Goal: Check status: Check status

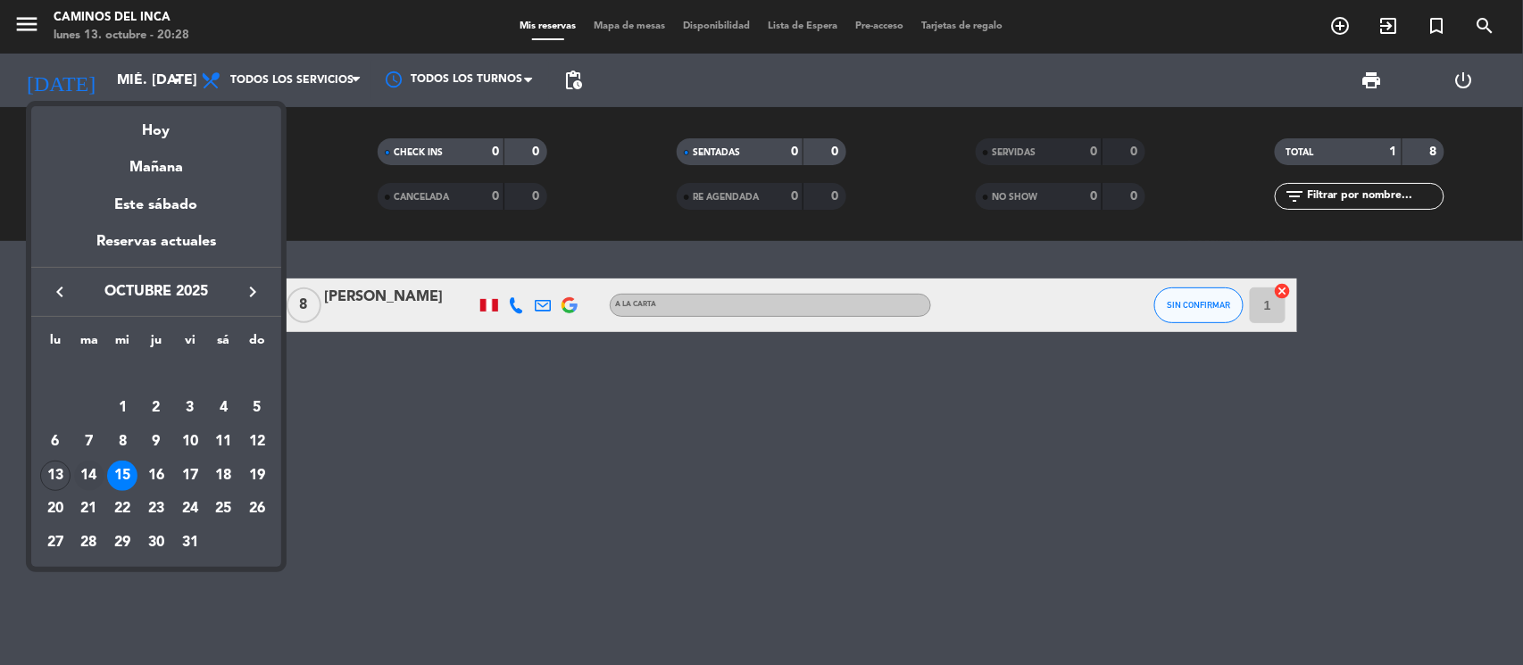
click at [80, 472] on div "14" at bounding box center [89, 476] width 30 height 30
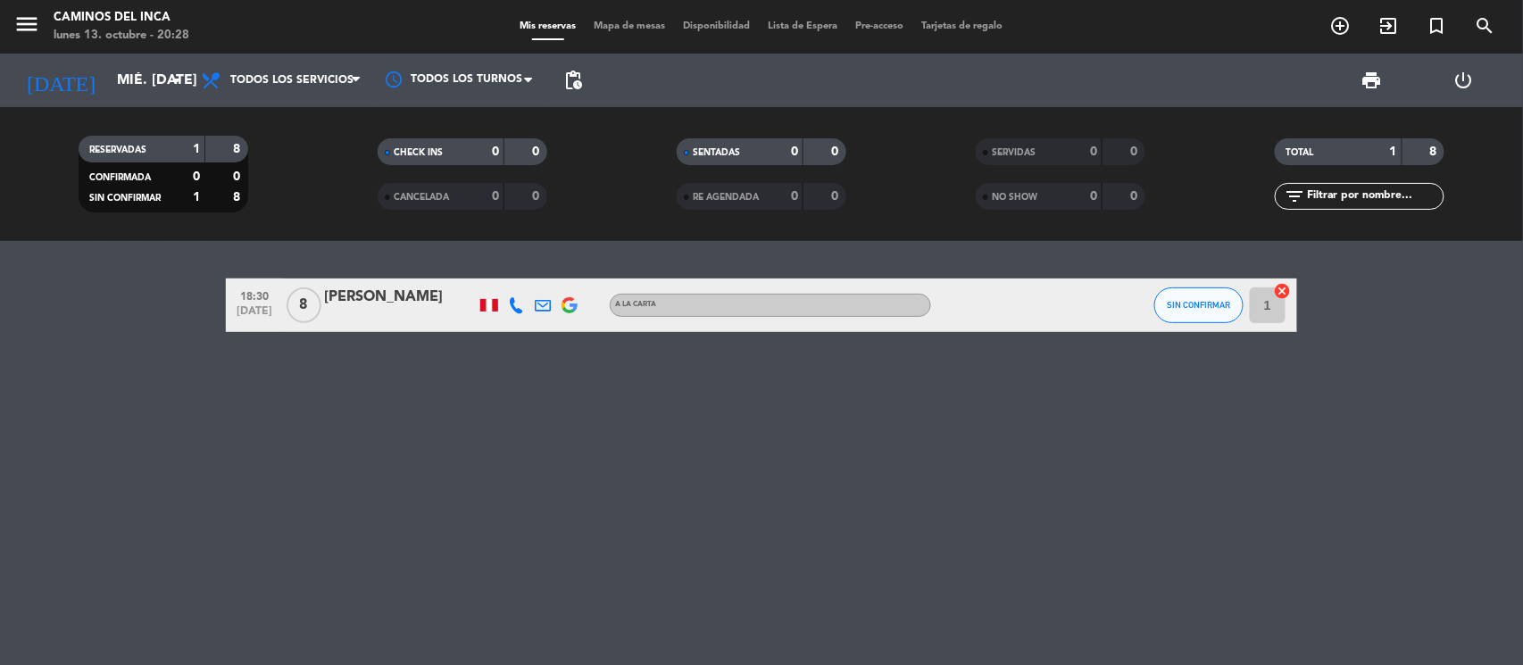
type input "[DATE] oct."
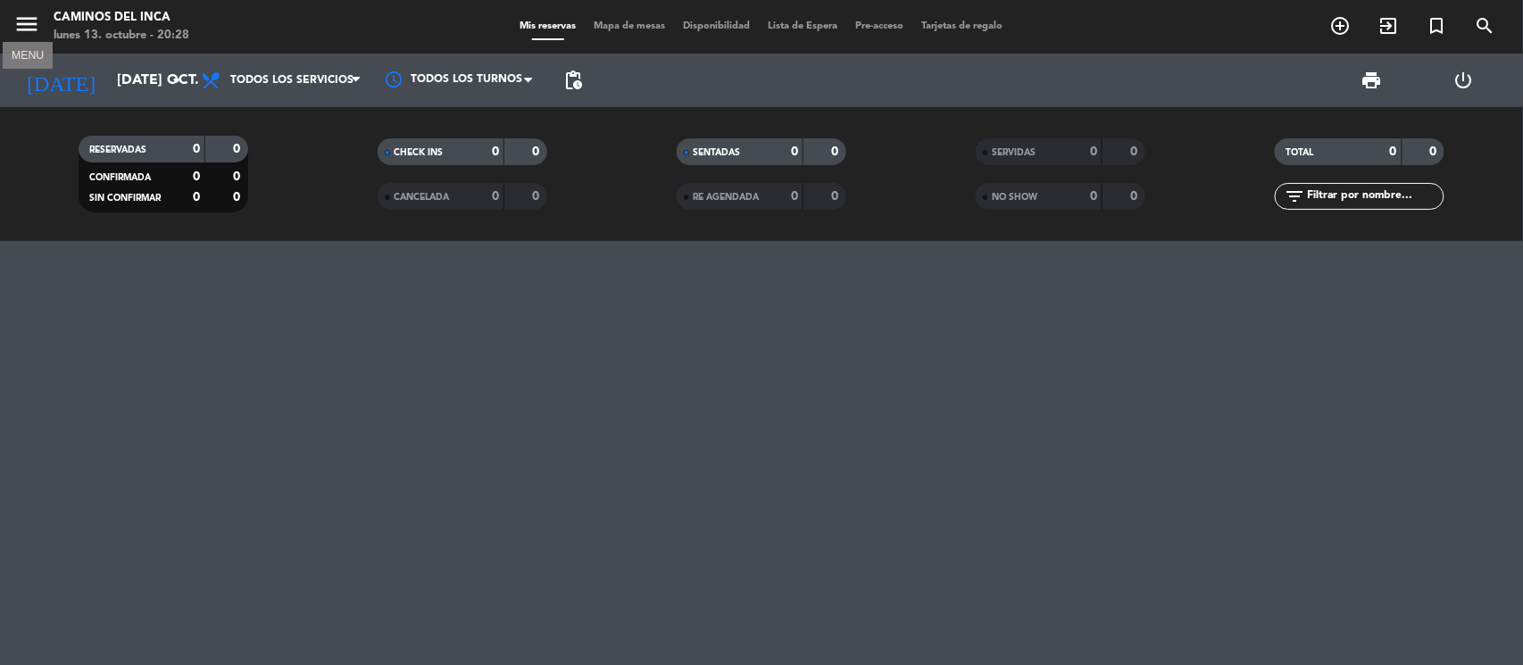
click at [30, 34] on icon "menu" at bounding box center [26, 24] width 27 height 27
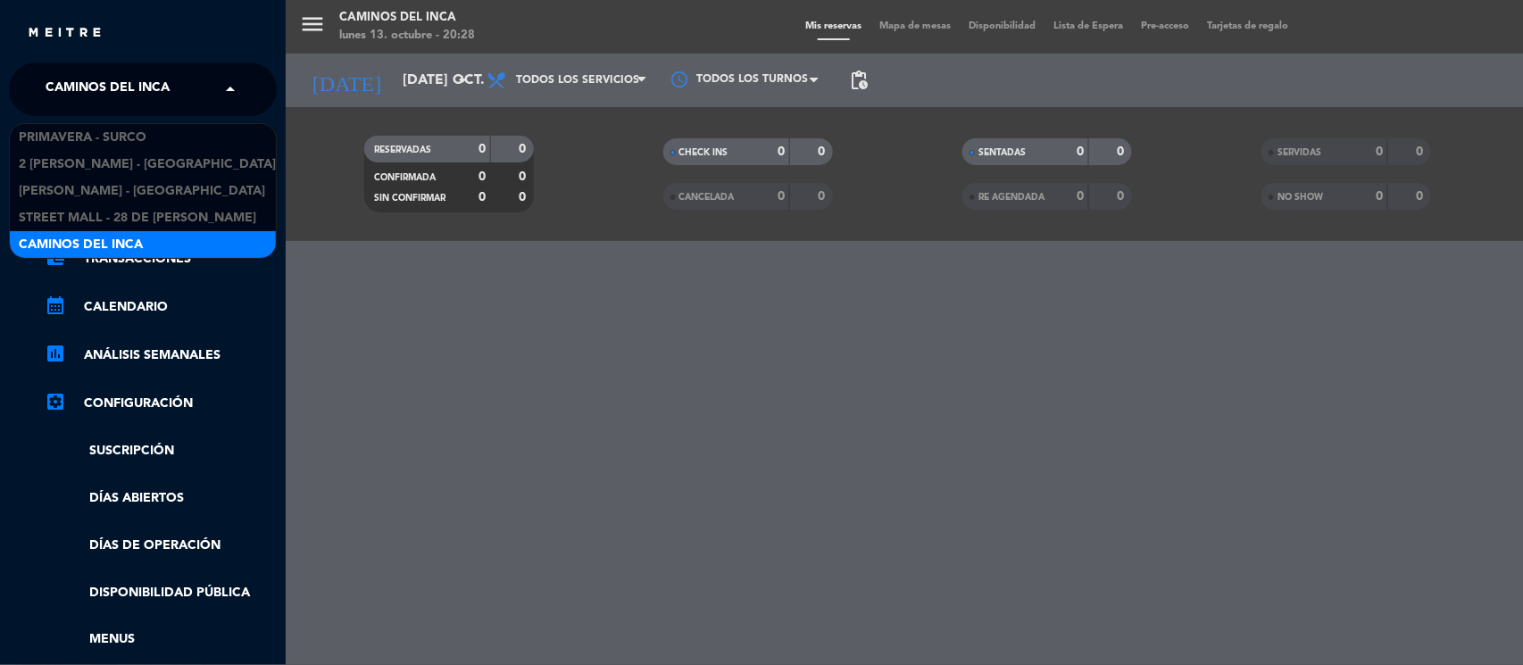
click at [220, 101] on span at bounding box center [235, 90] width 30 height 38
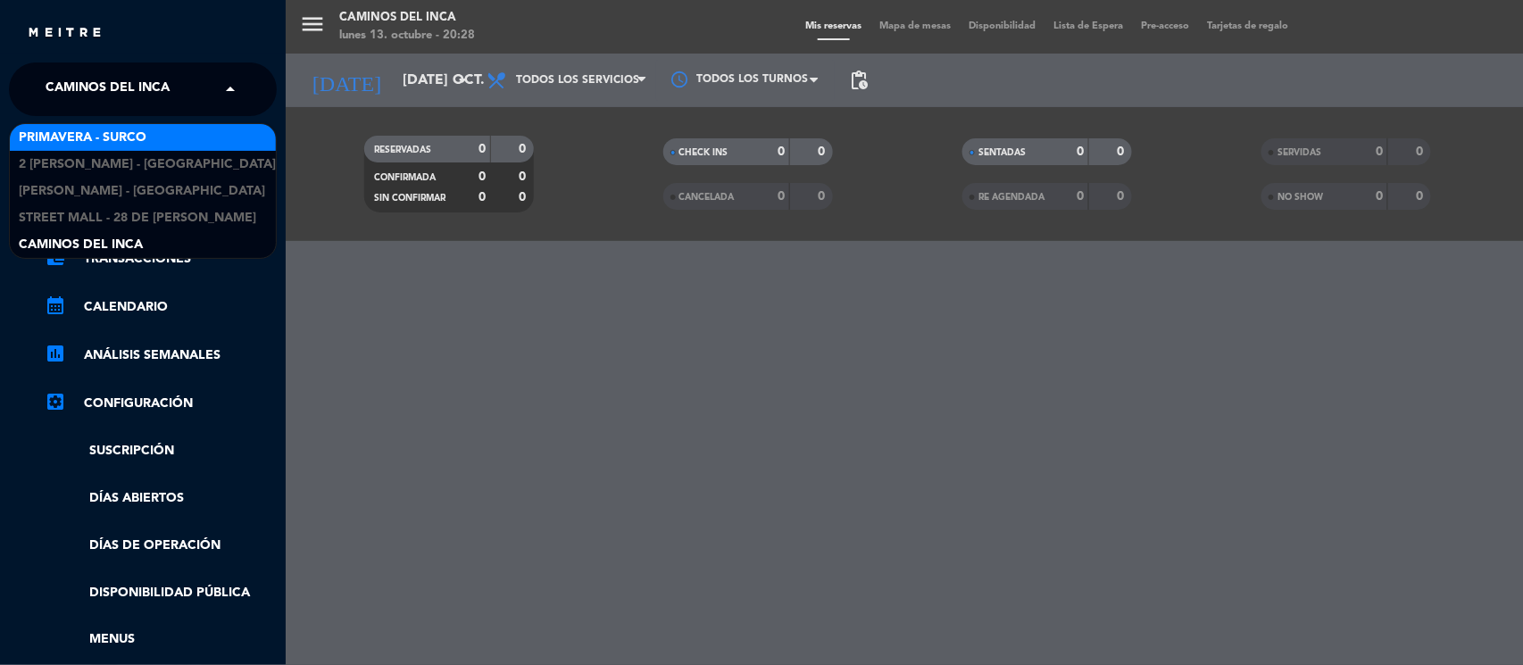
click at [188, 136] on div "Primavera - Surco" at bounding box center [143, 137] width 266 height 27
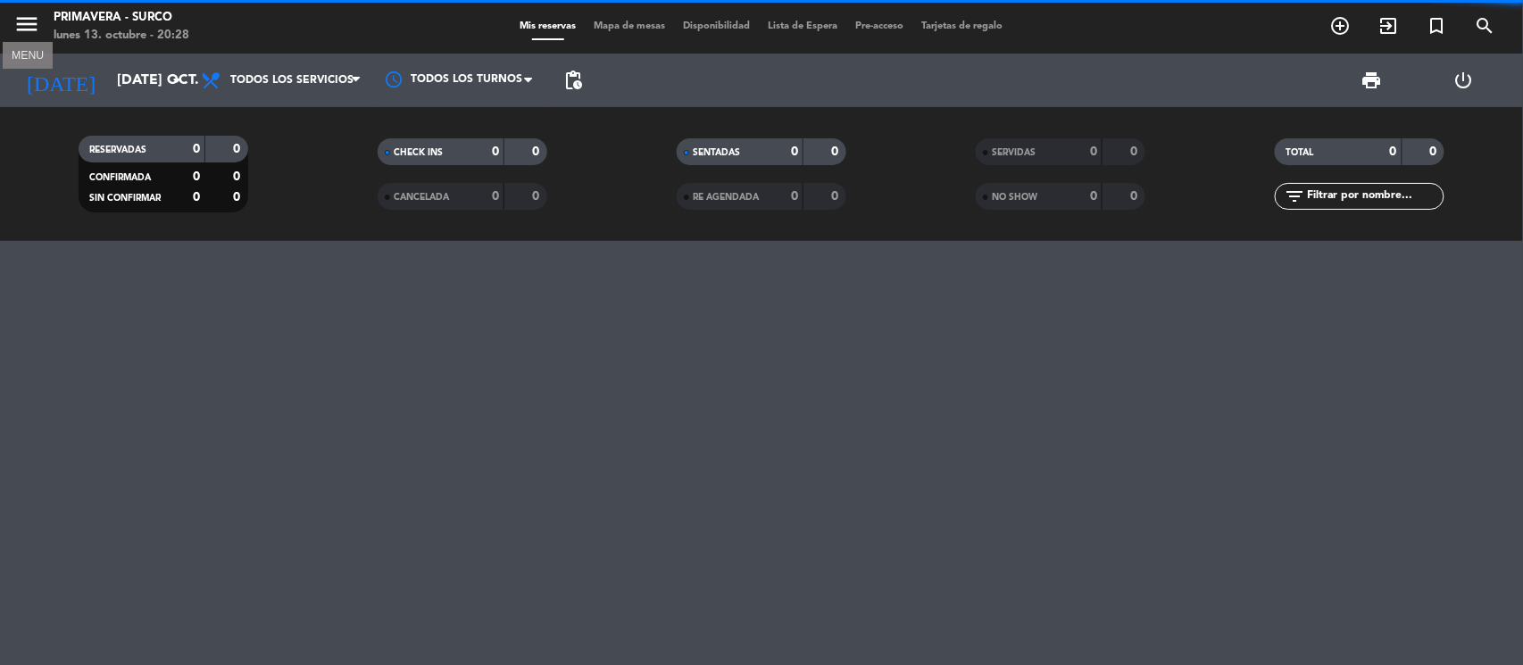
click at [36, 22] on icon "menu" at bounding box center [26, 24] width 27 height 27
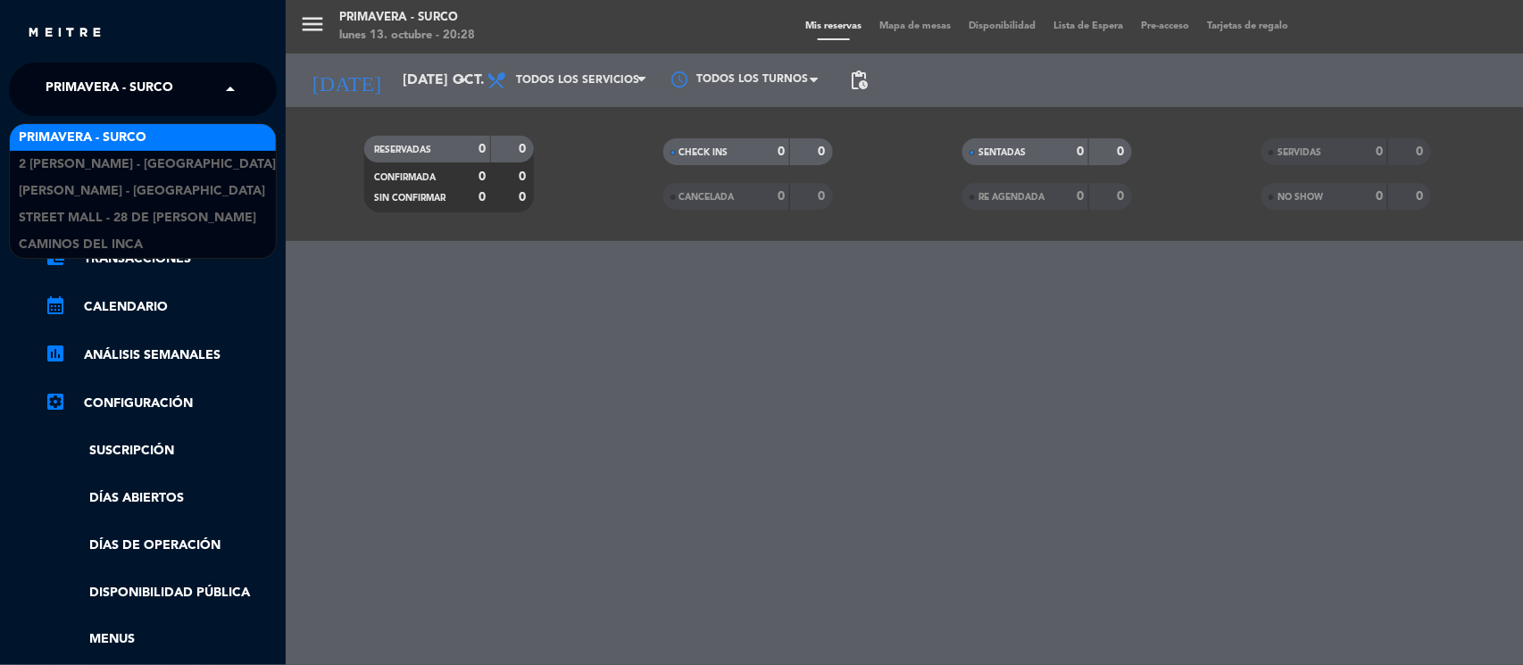
click at [229, 101] on span at bounding box center [235, 90] width 30 height 38
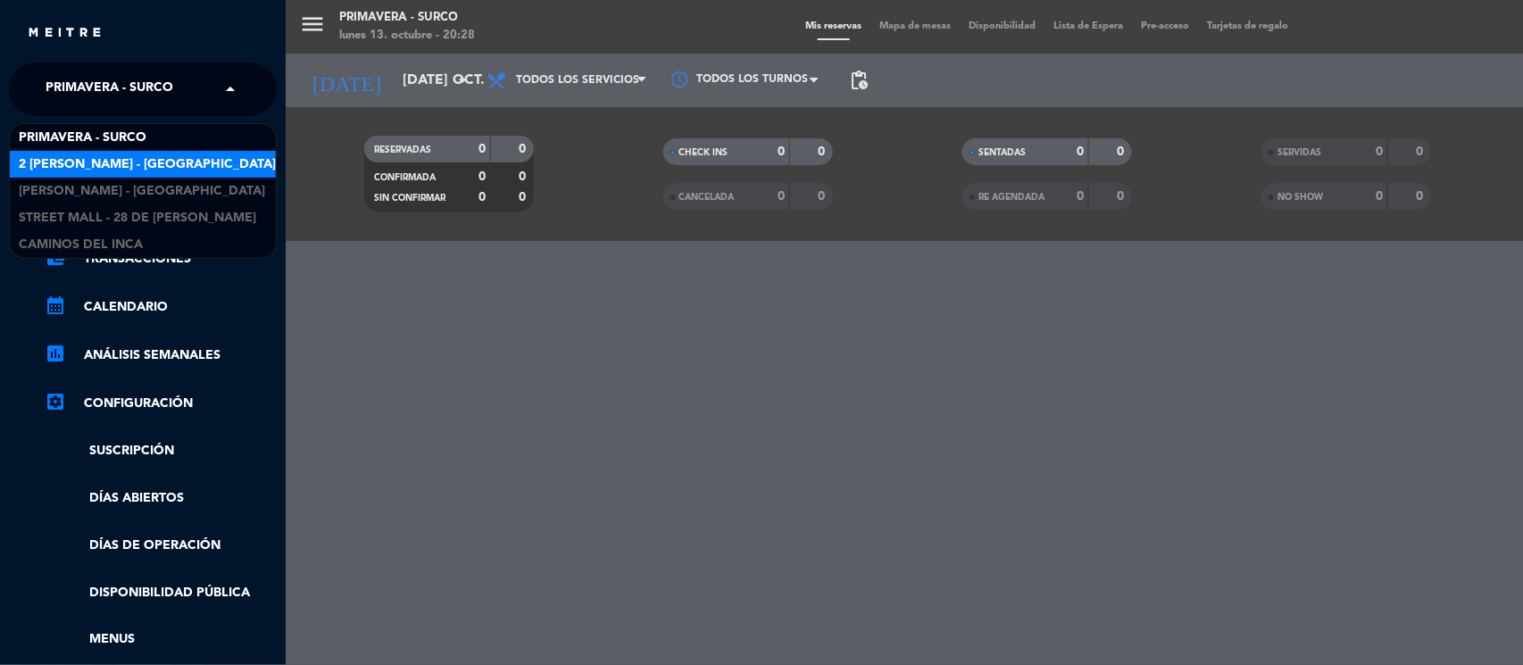
click at [148, 151] on div "2 [PERSON_NAME] - [GEOGRAPHIC_DATA][PERSON_NAME]" at bounding box center [143, 164] width 266 height 27
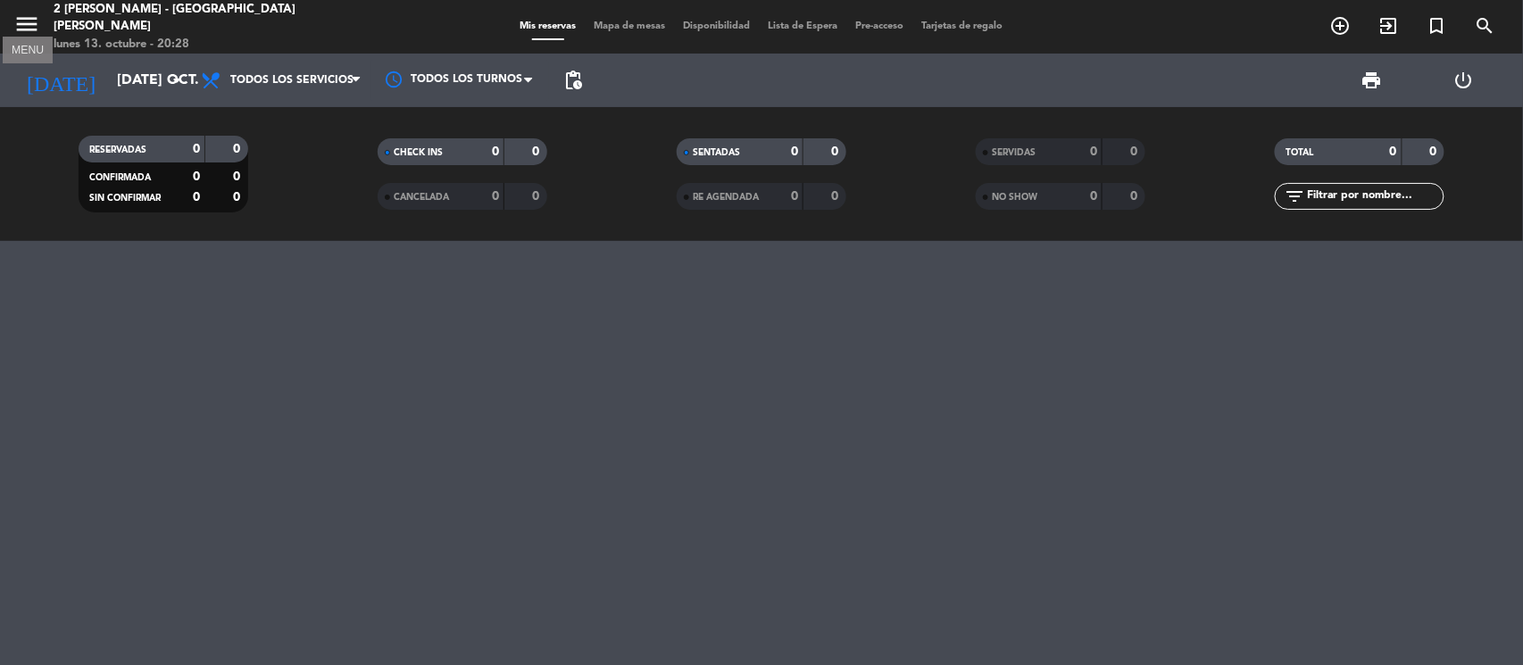
click at [29, 29] on icon "menu" at bounding box center [26, 24] width 27 height 27
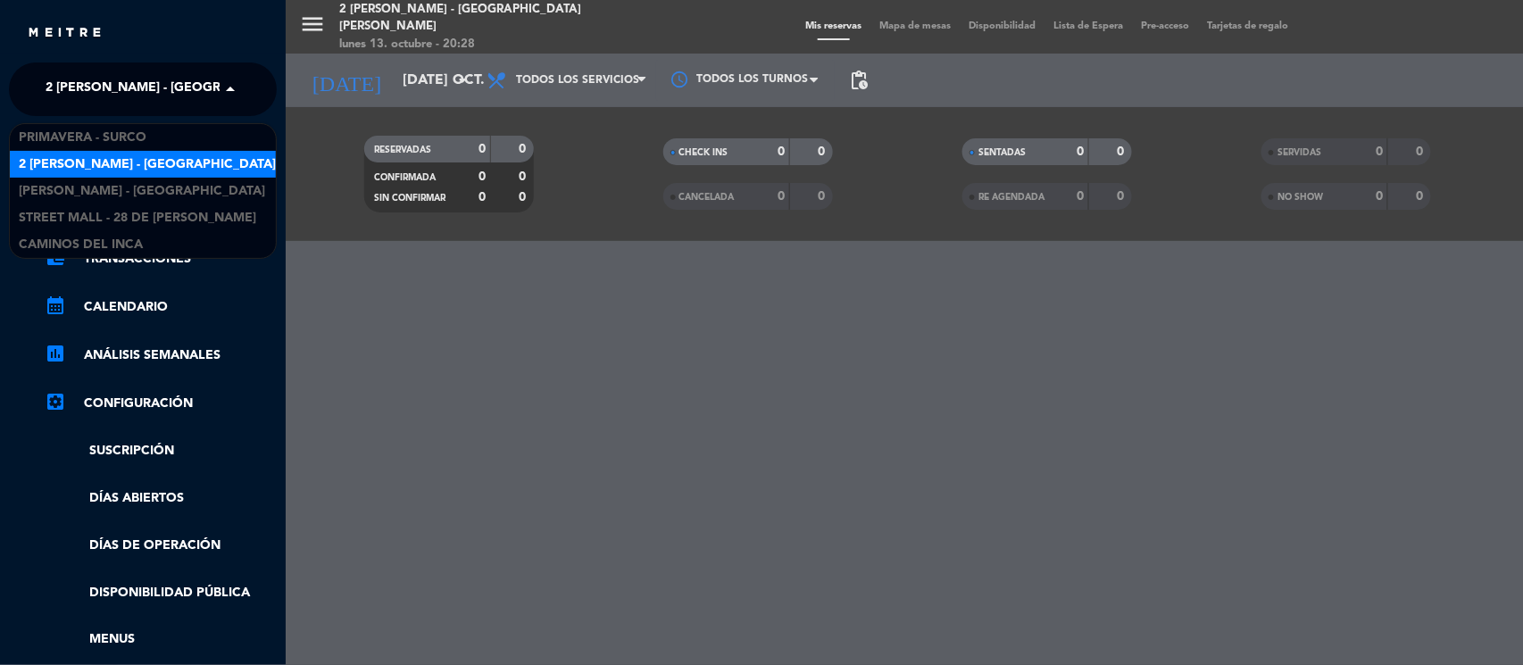
click at [200, 91] on span "2 [PERSON_NAME] - [GEOGRAPHIC_DATA][PERSON_NAME]" at bounding box center [226, 90] width 361 height 38
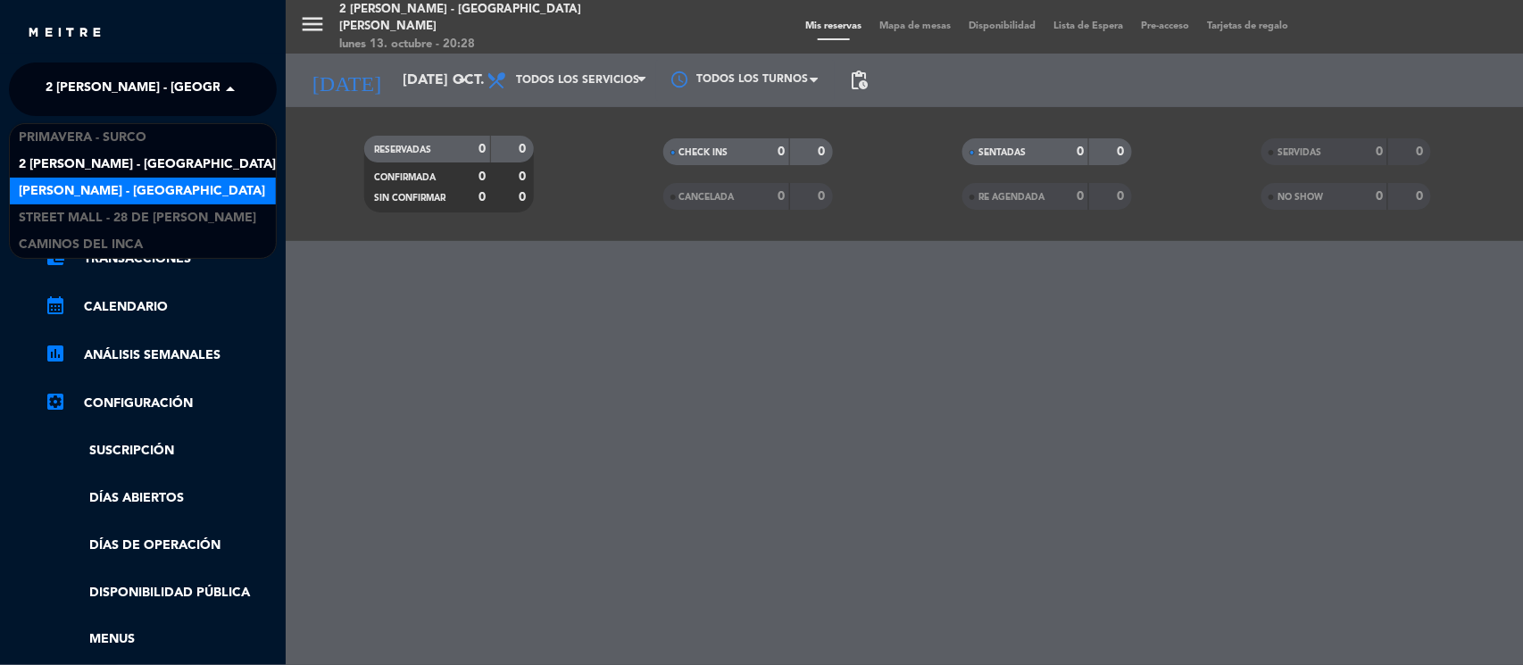
click at [168, 184] on span "[PERSON_NAME] - [GEOGRAPHIC_DATA]" at bounding box center [142, 191] width 246 height 21
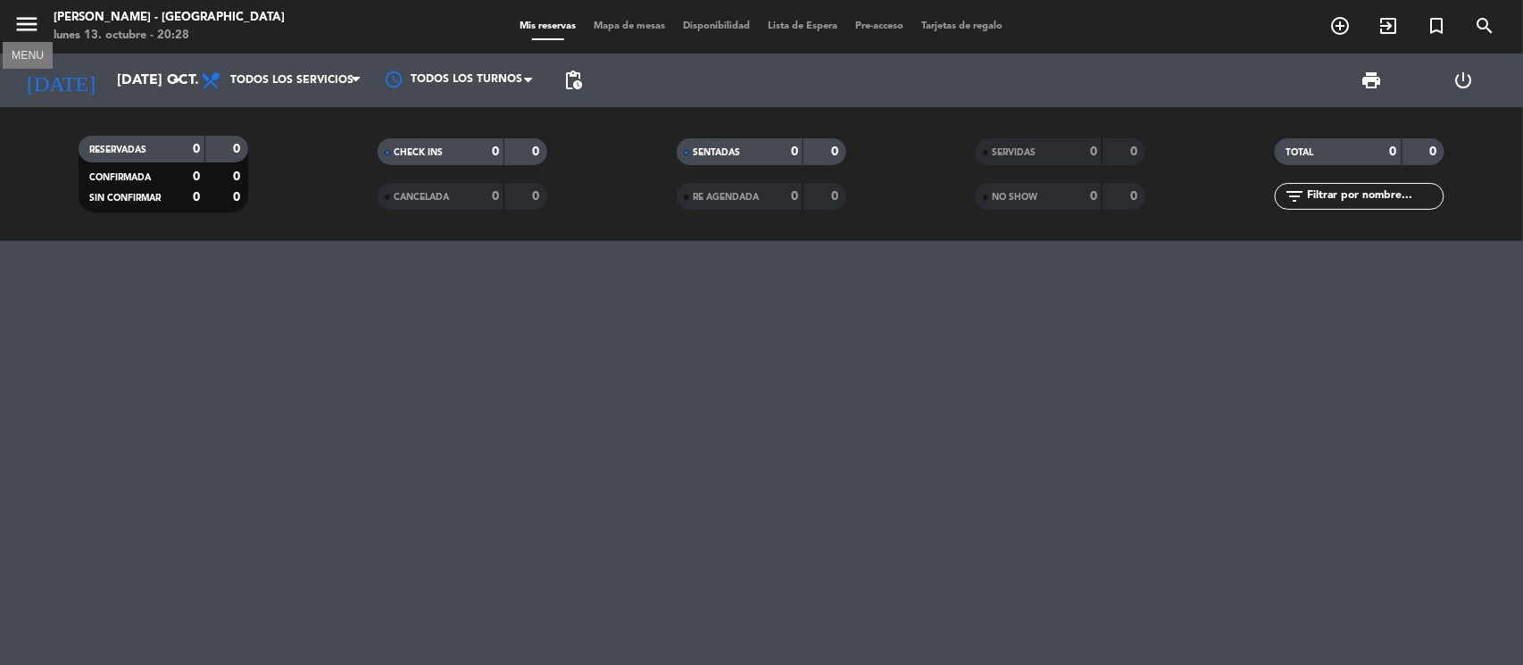
click at [34, 27] on icon "menu" at bounding box center [26, 24] width 27 height 27
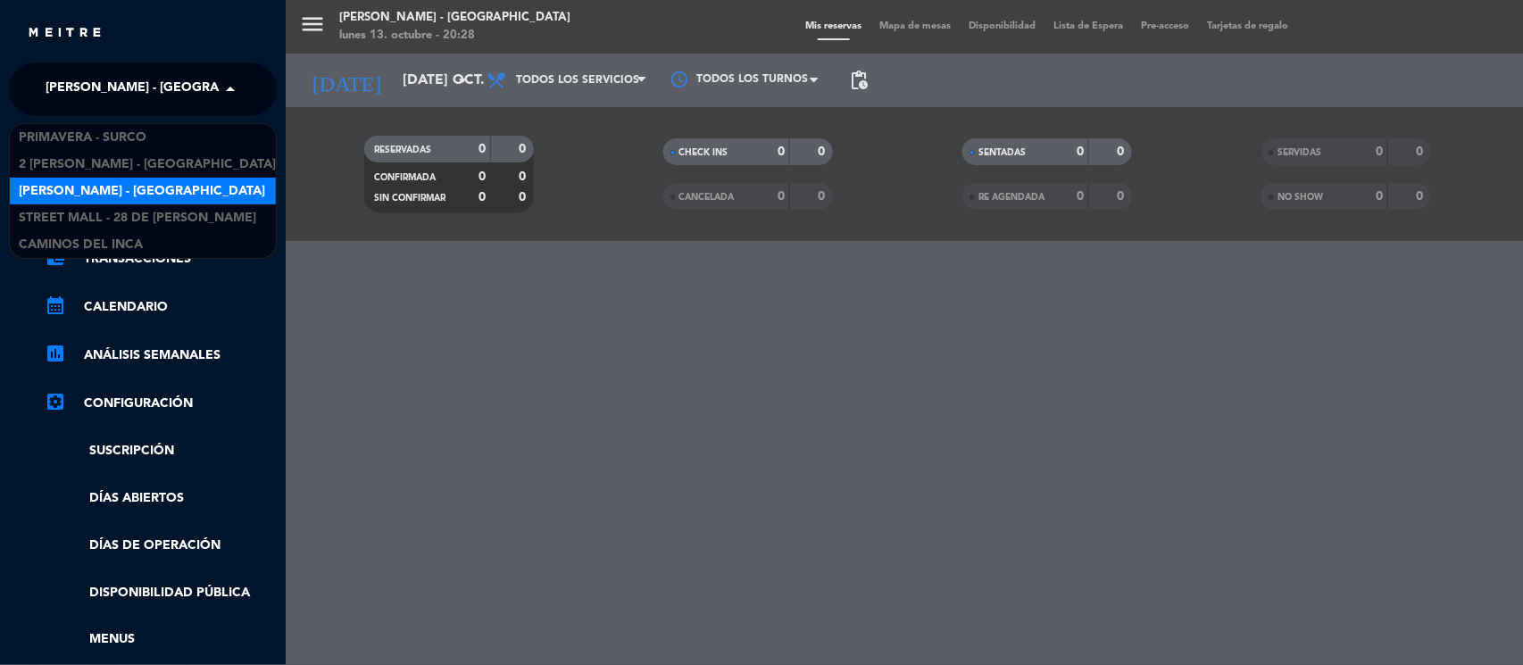
click at [188, 88] on span "[PERSON_NAME] - [GEOGRAPHIC_DATA]" at bounding box center [169, 90] width 246 height 38
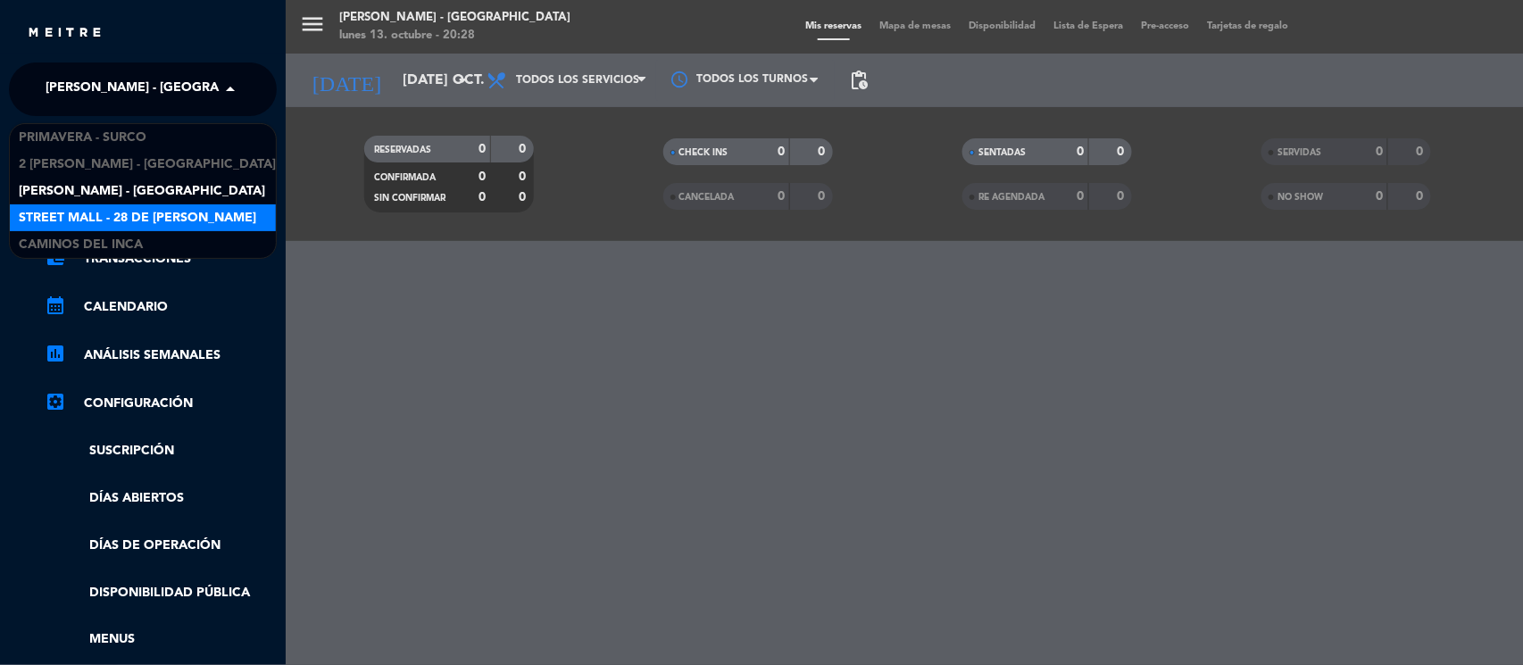
click at [193, 205] on div "Street Mall - 28 de [PERSON_NAME]" at bounding box center [143, 218] width 266 height 27
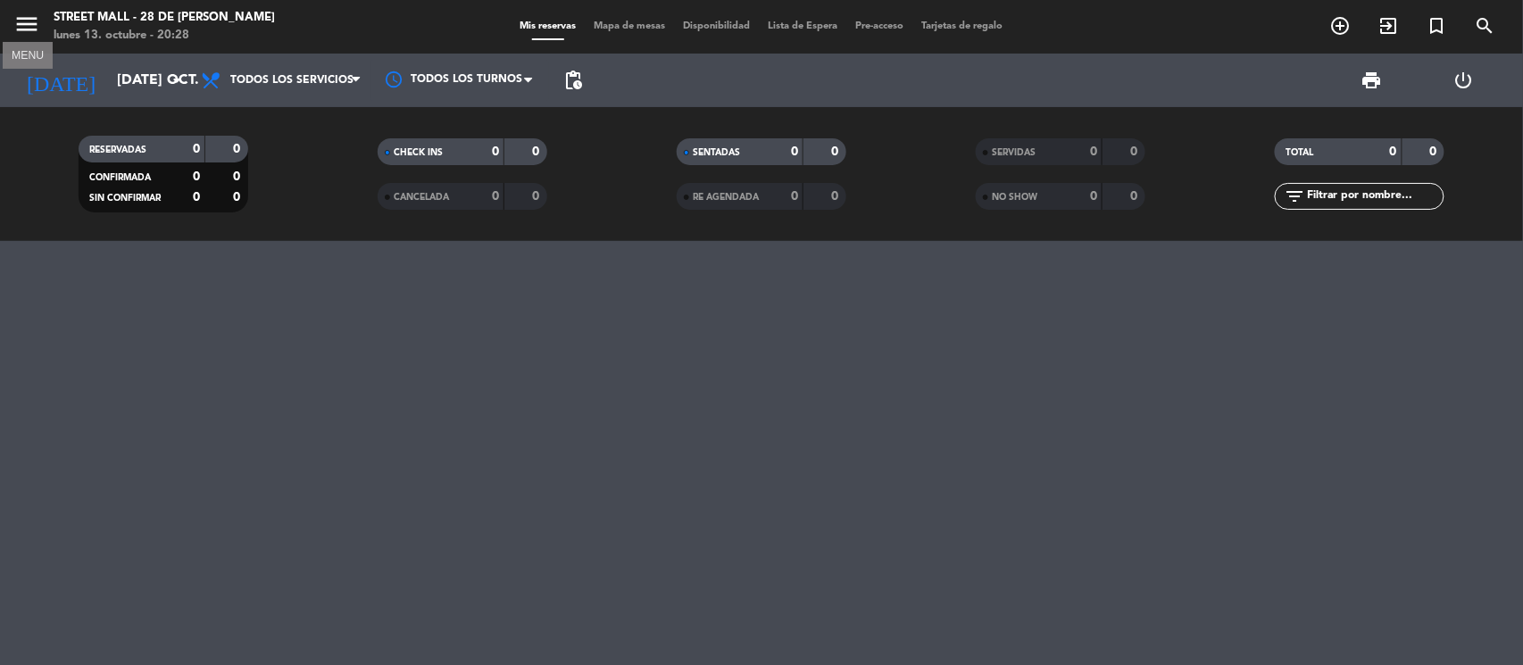
click at [38, 18] on icon "menu" at bounding box center [26, 24] width 27 height 27
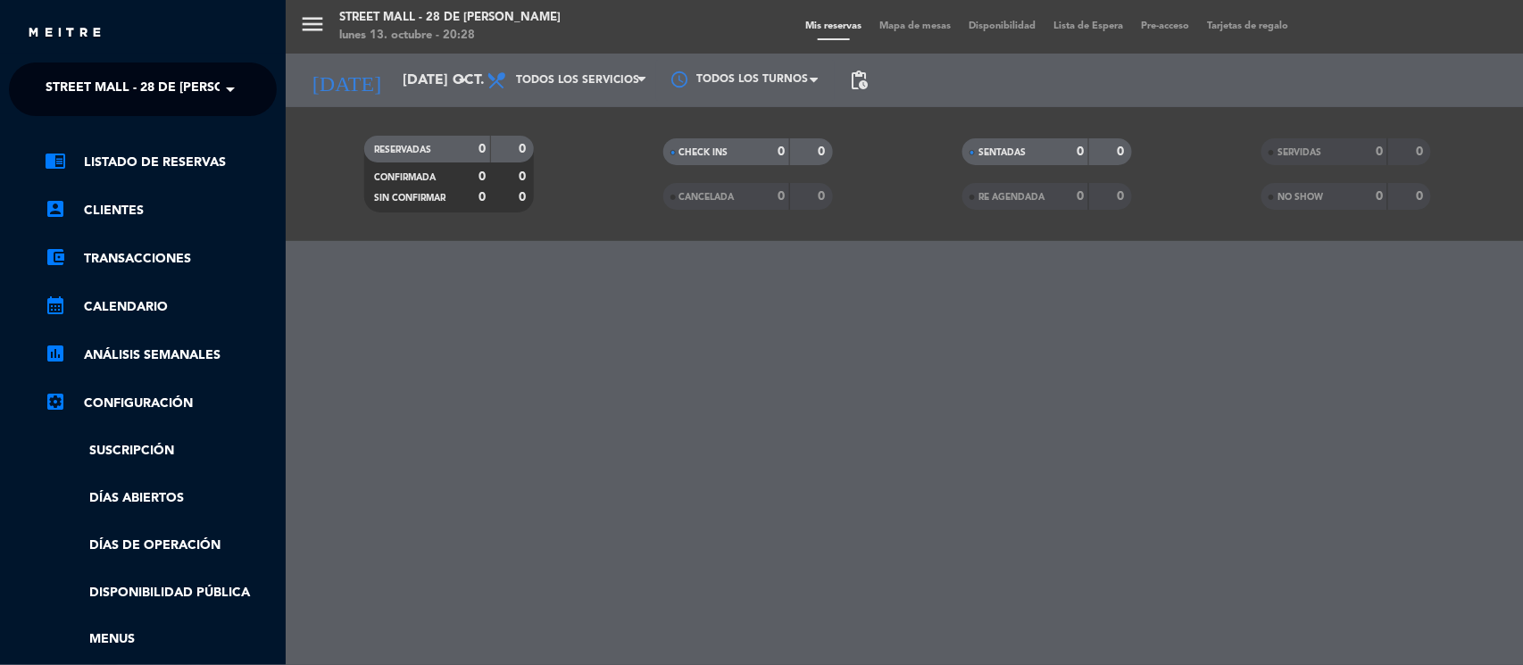
click at [227, 98] on span at bounding box center [235, 90] width 30 height 38
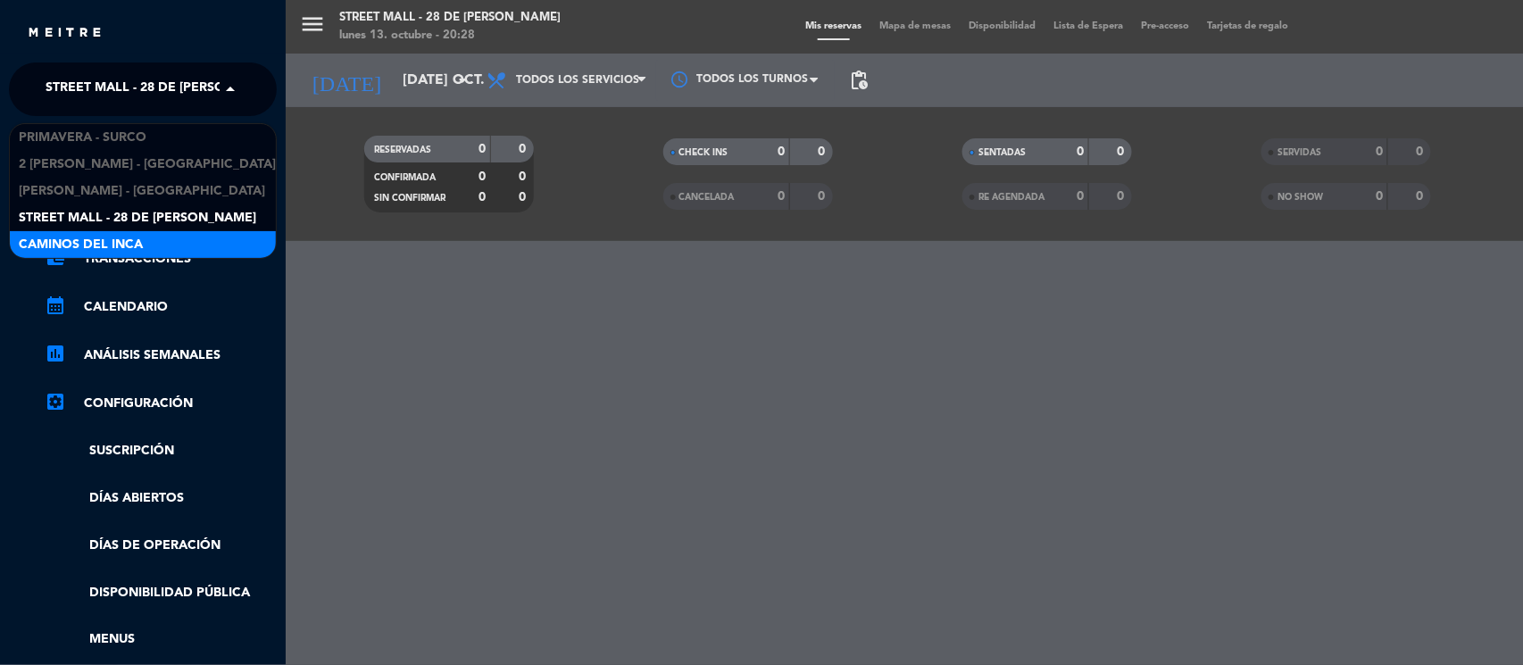
click at [162, 232] on div "Caminos del Inca" at bounding box center [143, 244] width 266 height 27
